Goal: Task Accomplishment & Management: Use online tool/utility

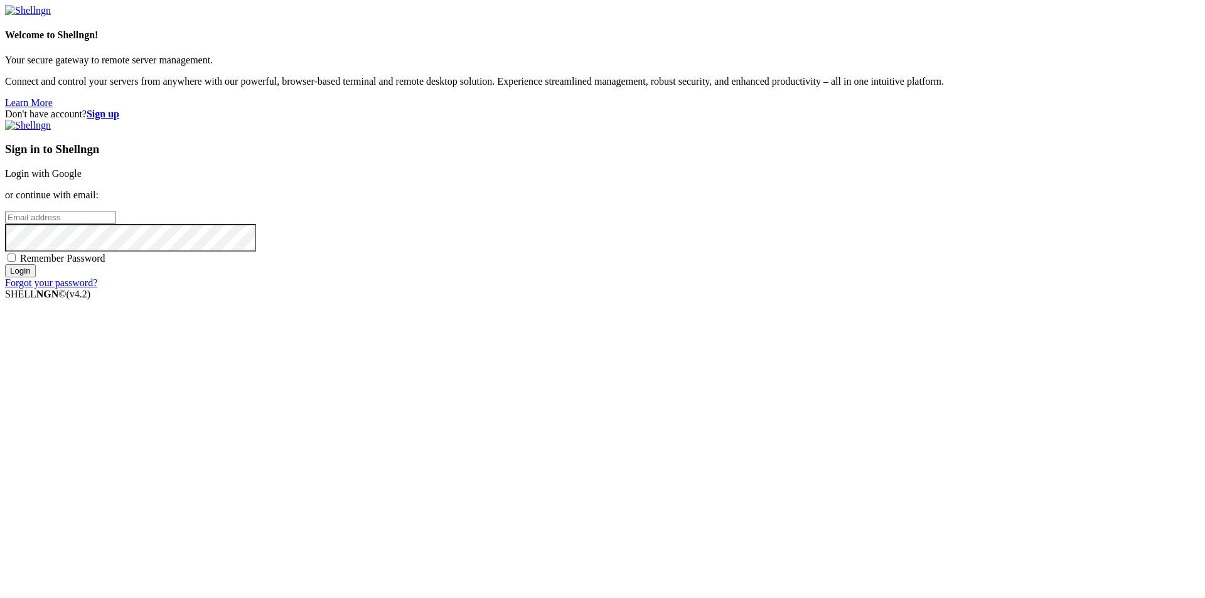
click at [82, 179] on link "Login with Google" at bounding box center [43, 173] width 77 height 11
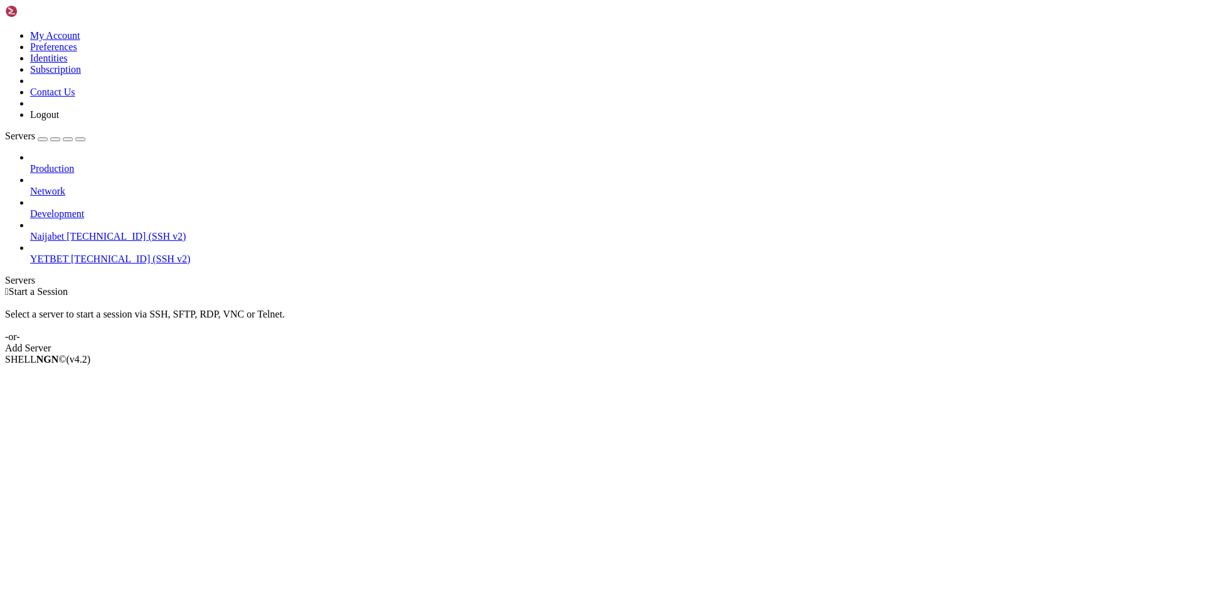
click at [75, 254] on span "[TECHNICAL_ID] (SSH v2)" at bounding box center [130, 259] width 119 height 11
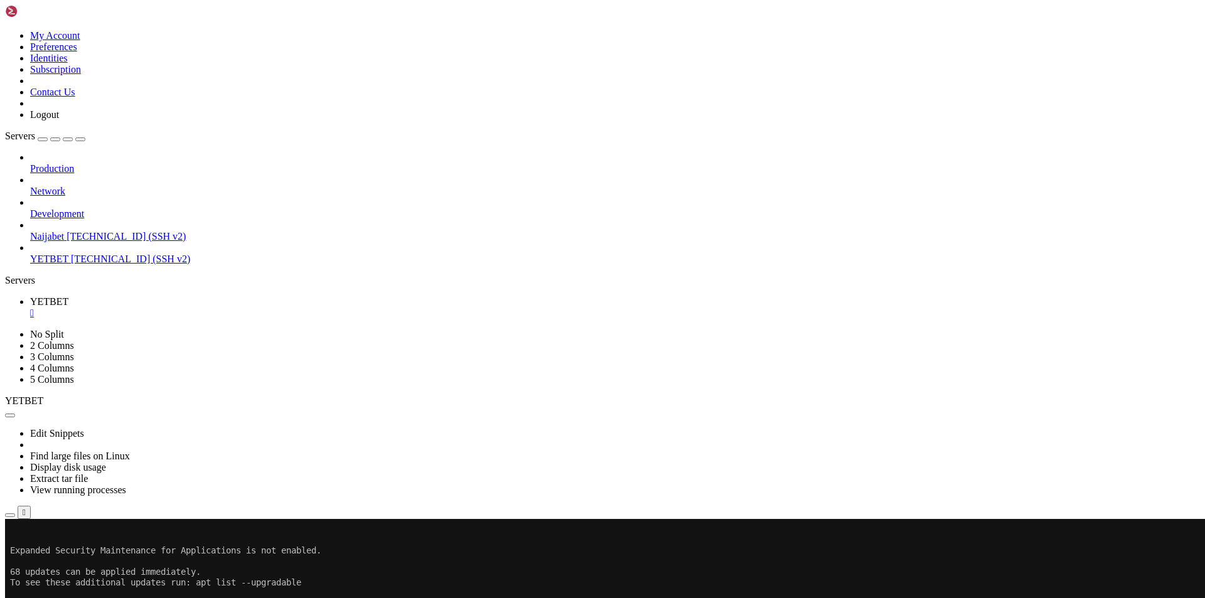
scroll to position [149, 0]
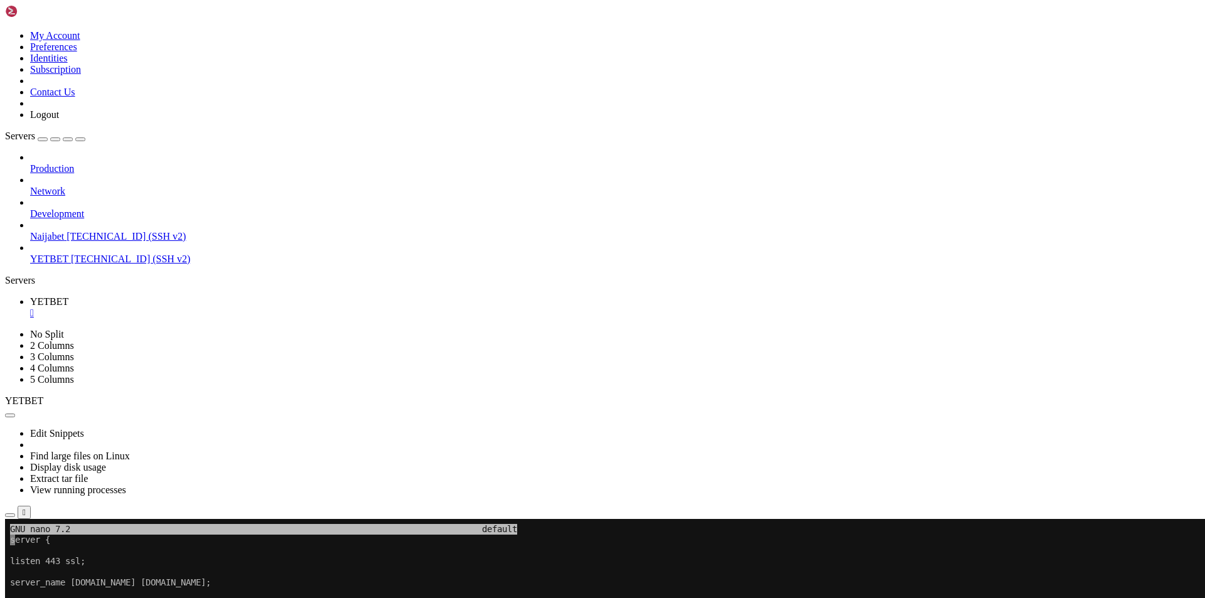
scroll to position [448, 0]
drag, startPoint x: 29, startPoint y: 838, endPoint x: 39, endPoint y: 964, distance: 125.9
